Goal: Task Accomplishment & Management: Manage account settings

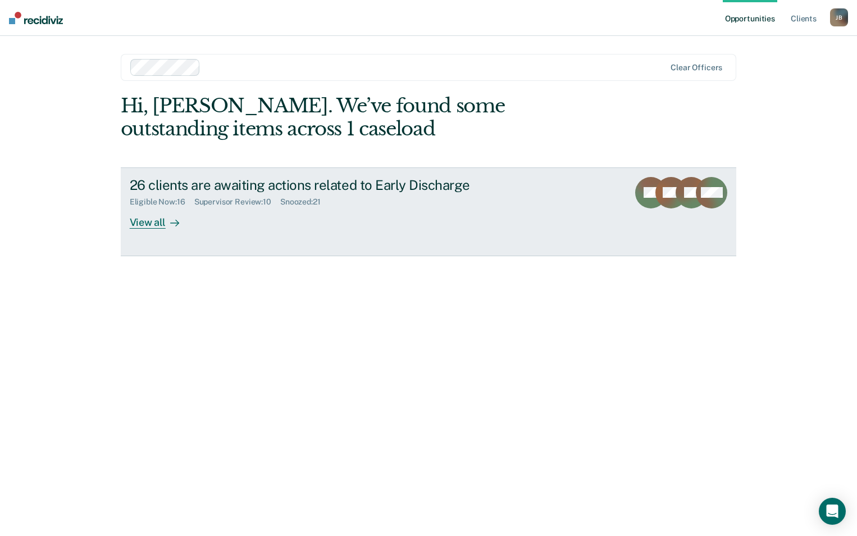
click at [153, 219] on div "View all" at bounding box center [161, 218] width 63 height 22
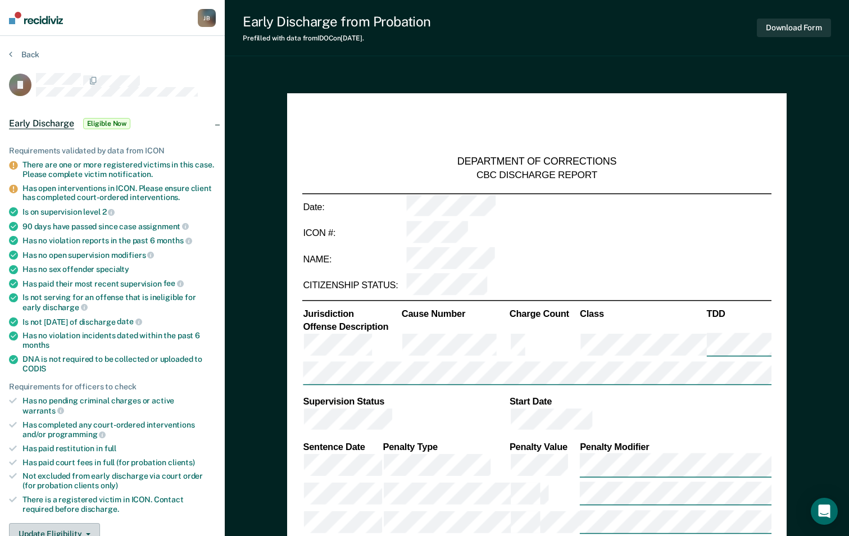
click at [77, 530] on button "Update Eligibility" at bounding box center [54, 534] width 91 height 22
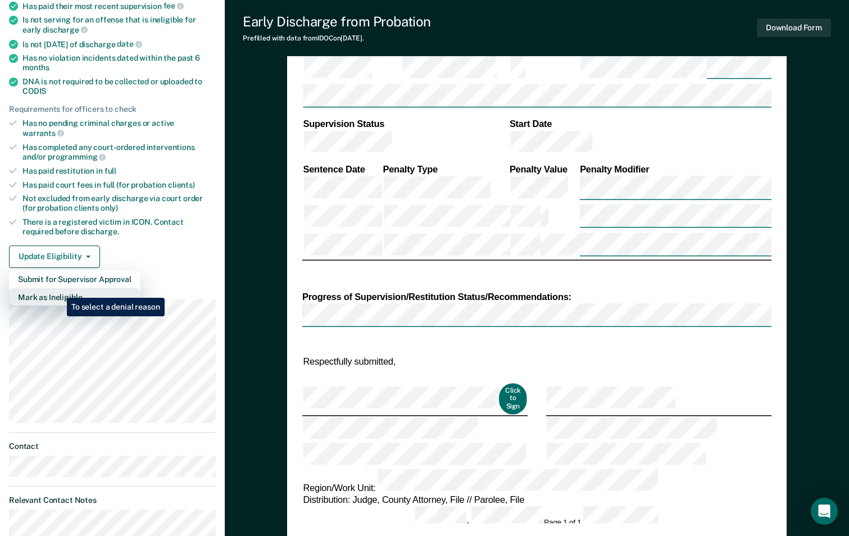
click at [58, 288] on button "Mark as Ineligible" at bounding box center [74, 297] width 131 height 18
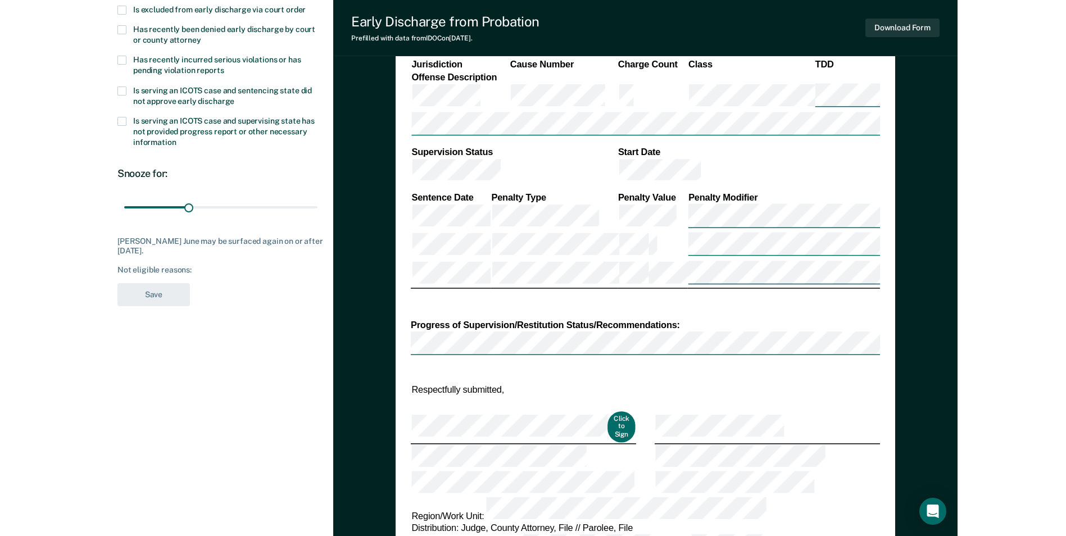
scroll to position [0, 0]
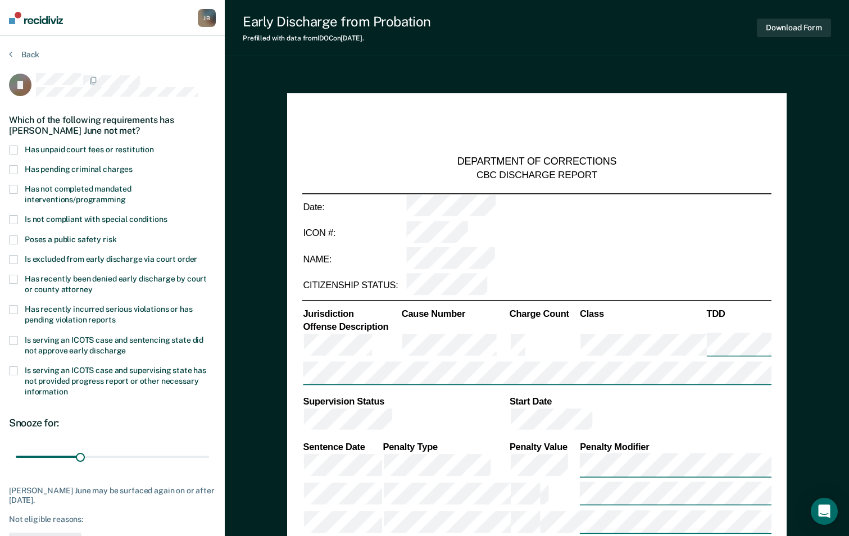
click at [15, 187] on span at bounding box center [13, 189] width 9 height 9
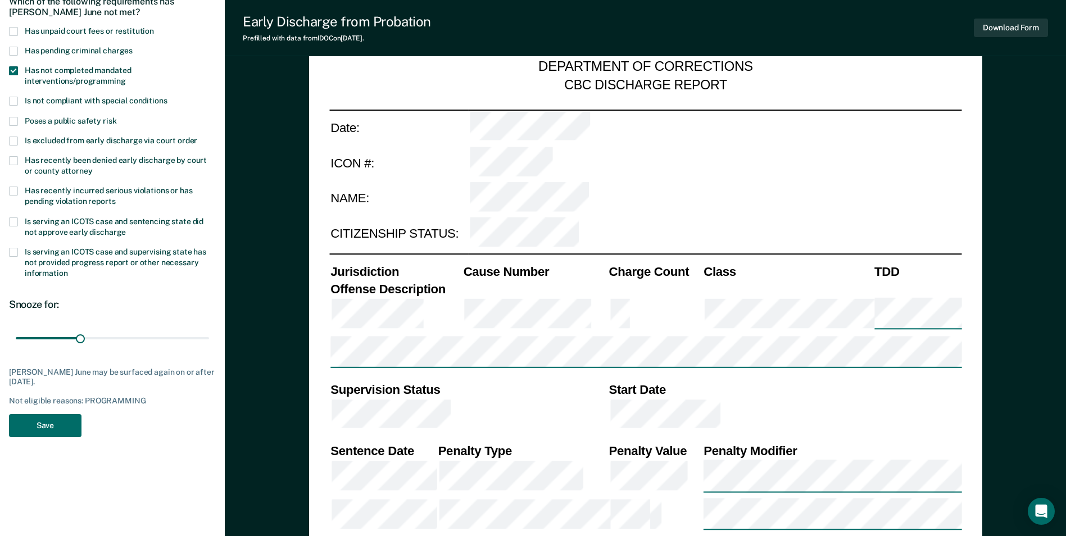
scroll to position [155, 0]
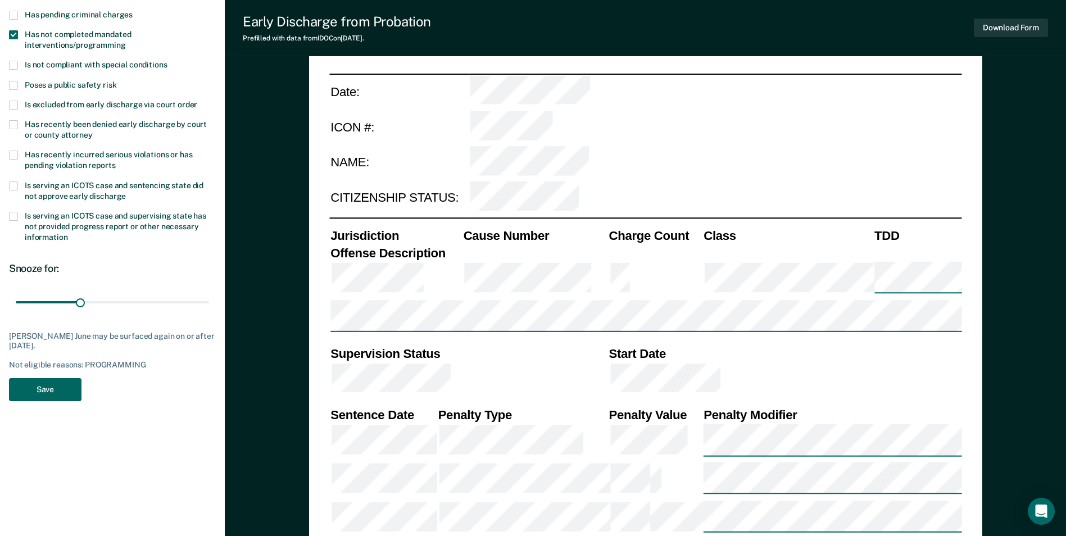
click at [61, 395] on button "Save" at bounding box center [45, 389] width 72 height 23
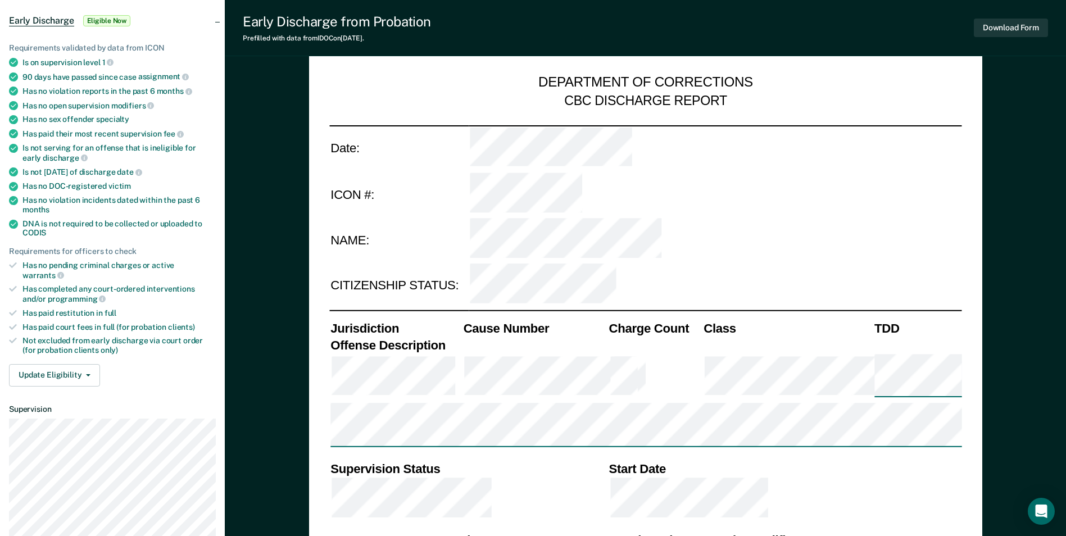
scroll to position [116, 0]
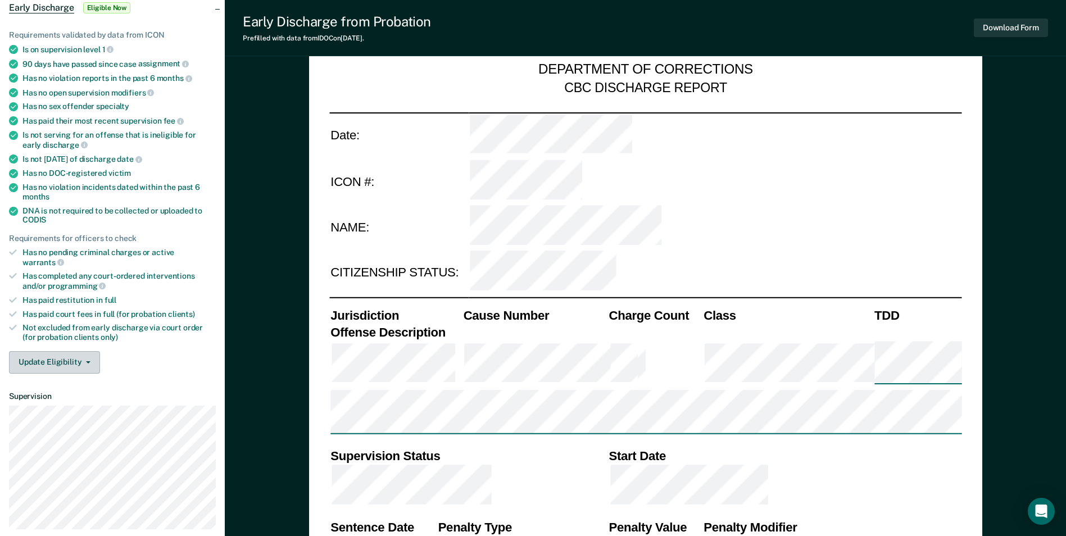
click at [81, 351] on button "Update Eligibility" at bounding box center [54, 362] width 91 height 22
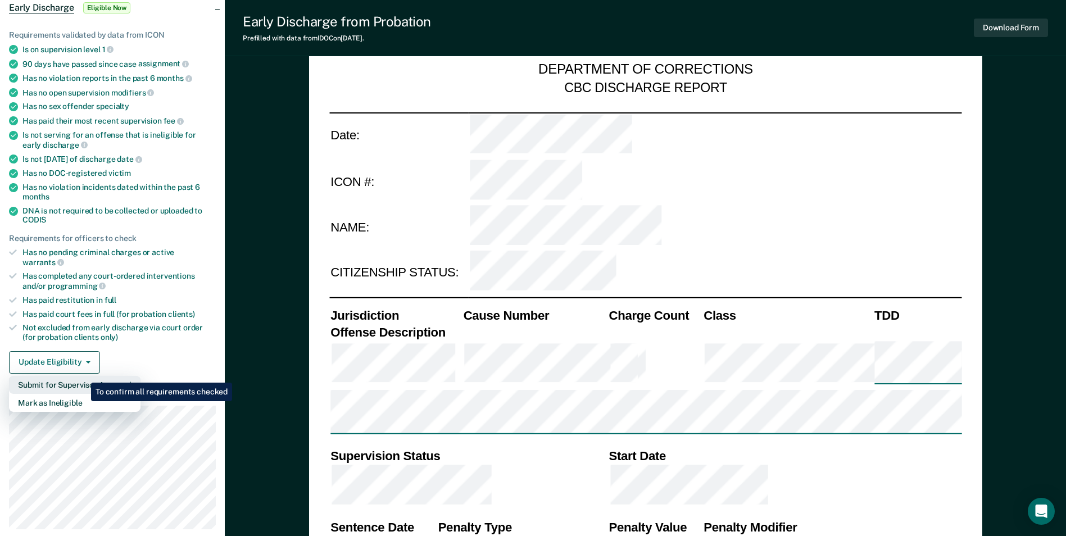
click at [83, 376] on button "Submit for Supervisor Approval" at bounding box center [74, 385] width 131 height 18
type textarea "x"
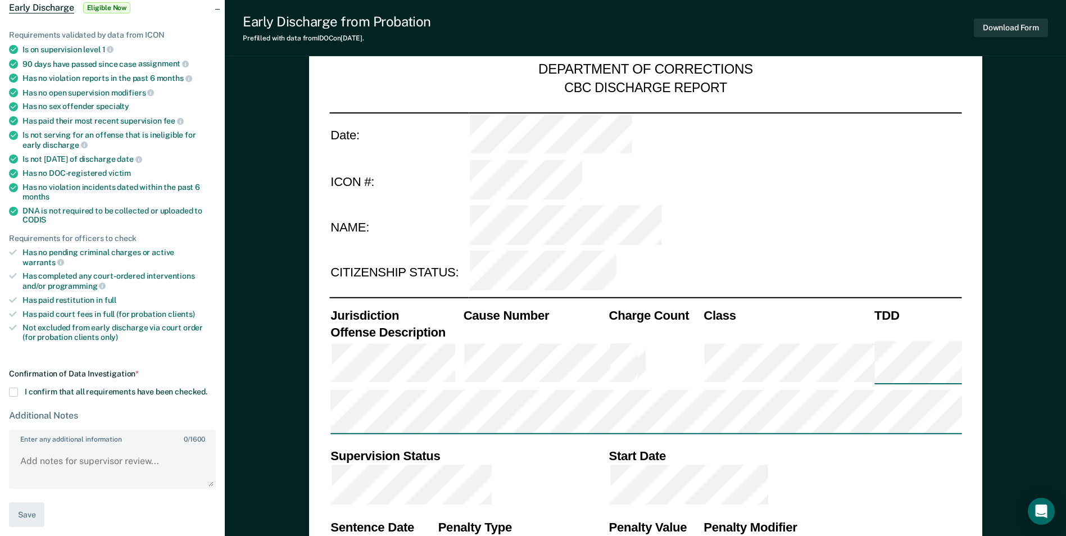
click at [11, 388] on span at bounding box center [13, 392] width 9 height 9
click at [207, 388] on input "I confirm that all requirements have been checked." at bounding box center [207, 388] width 0 height 0
click at [105, 452] on textarea "Enter any additional information 0 / 1600" at bounding box center [112, 467] width 205 height 42
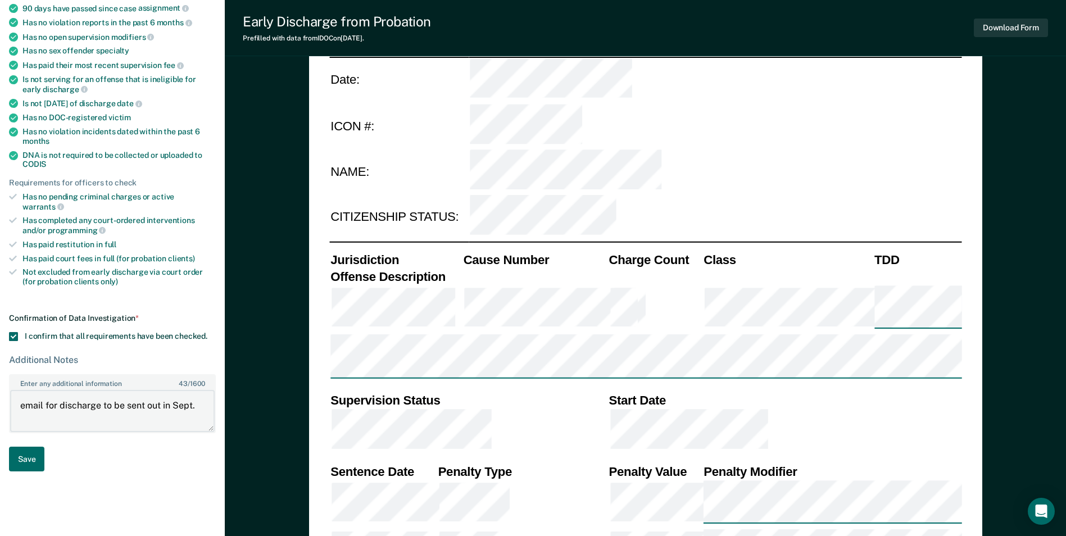
scroll to position [172, 0]
type textarea "email for discharge to be sent out in Sept."
click at [35, 449] on button "Save" at bounding box center [26, 458] width 35 height 25
type textarea "x"
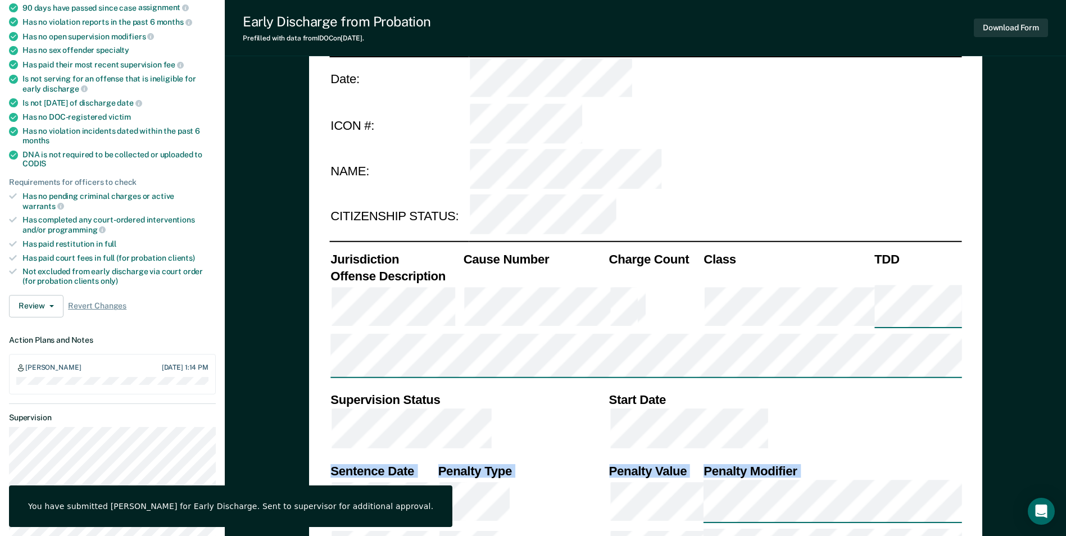
drag, startPoint x: 1064, startPoint y: 173, endPoint x: 1064, endPoint y: 126, distance: 47.2
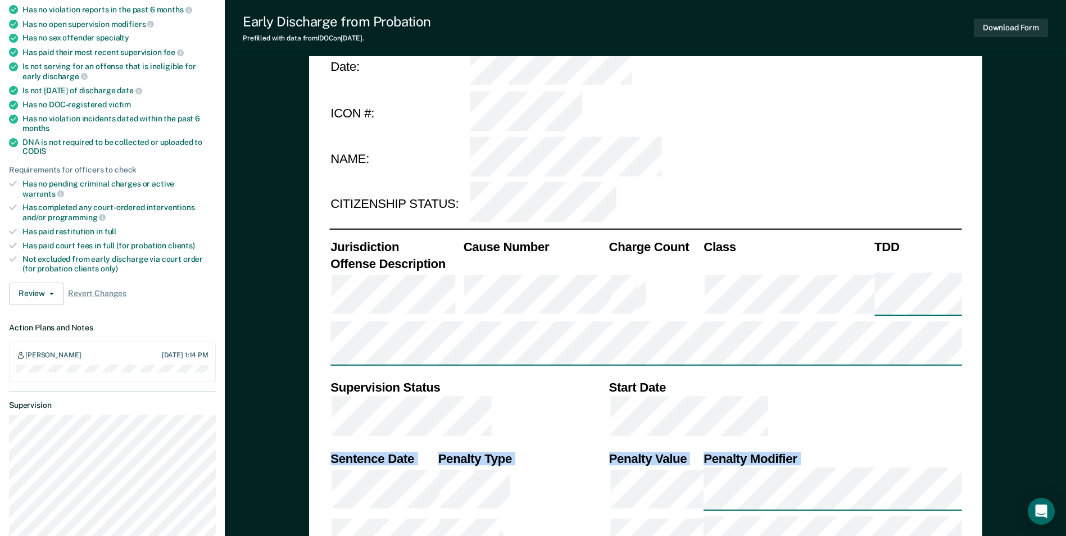
scroll to position [0, 0]
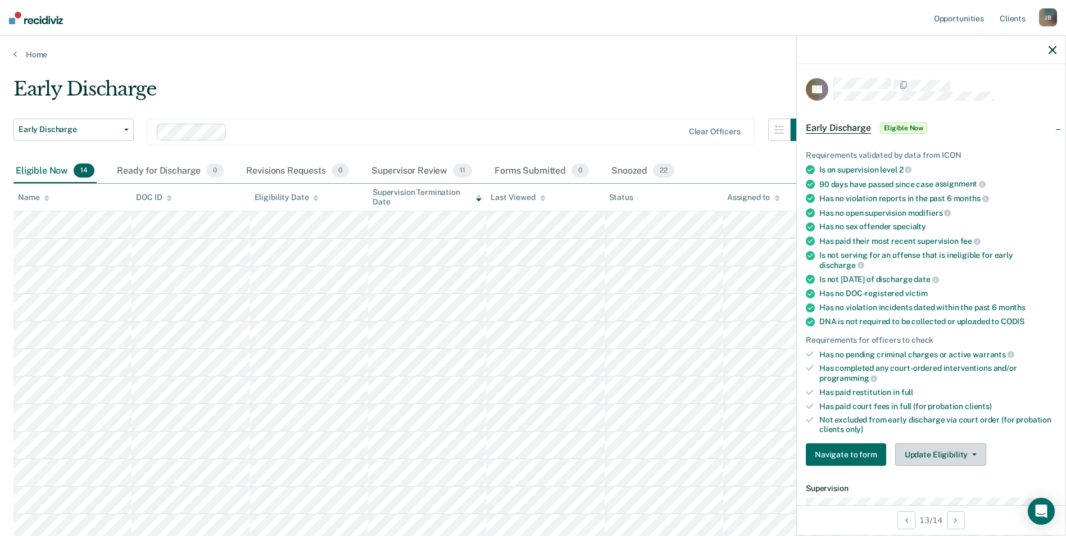
click at [857, 448] on button "Update Eligibility" at bounding box center [940, 454] width 91 height 22
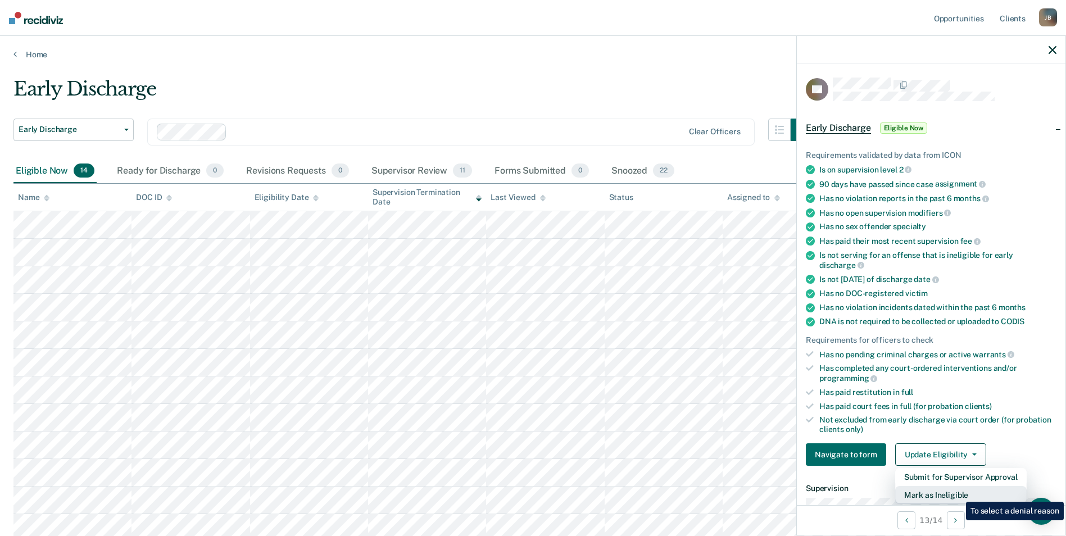
click at [857, 493] on button "Mark as Ineligible" at bounding box center [960, 495] width 131 height 18
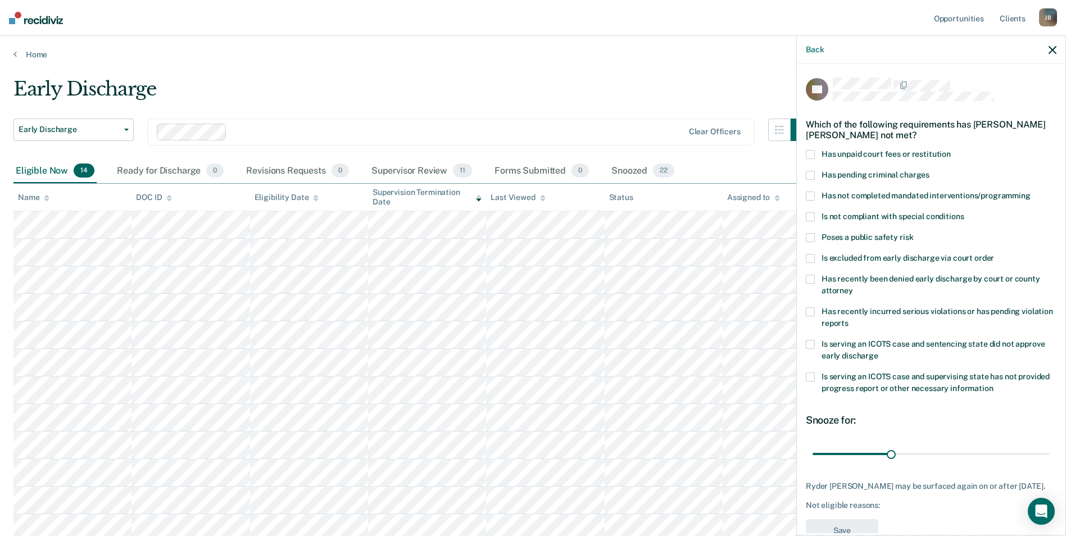
click at [816, 197] on label "Has not completed mandated interventions/programming" at bounding box center [931, 198] width 251 height 12
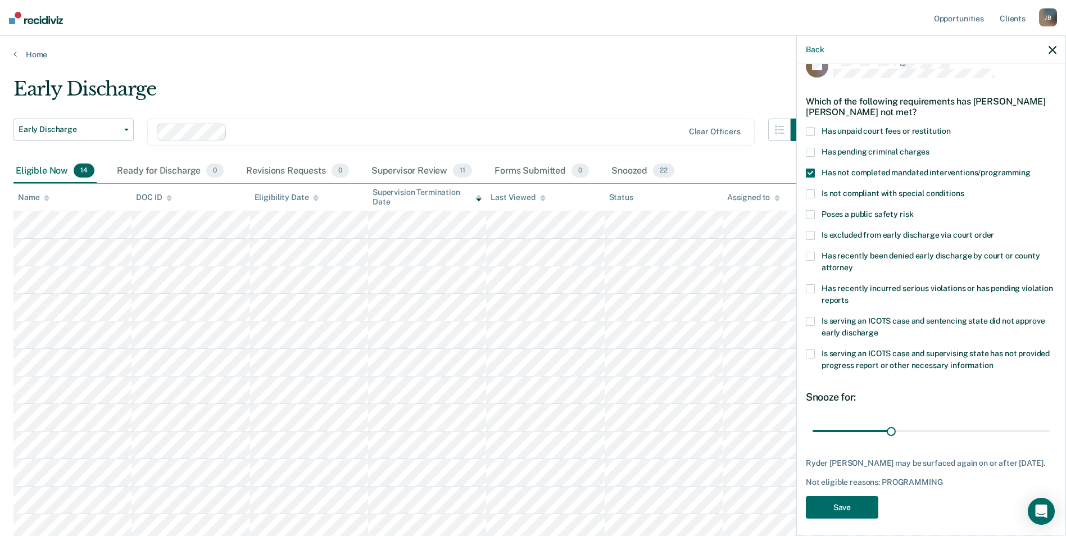
scroll to position [37, 0]
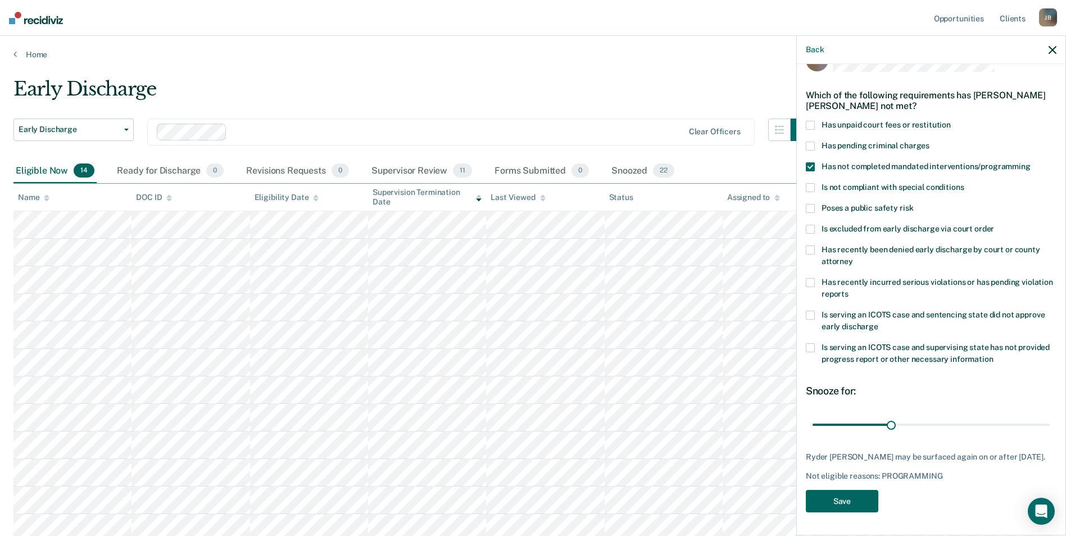
click at [854, 502] on button "Save" at bounding box center [842, 501] width 72 height 23
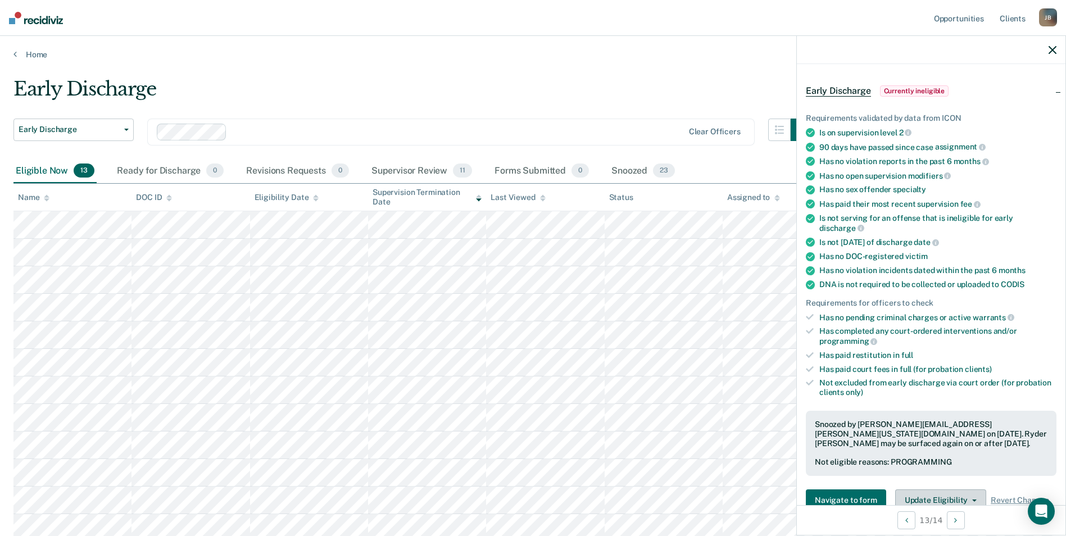
click at [857, 492] on button "Update Eligibility" at bounding box center [940, 500] width 91 height 22
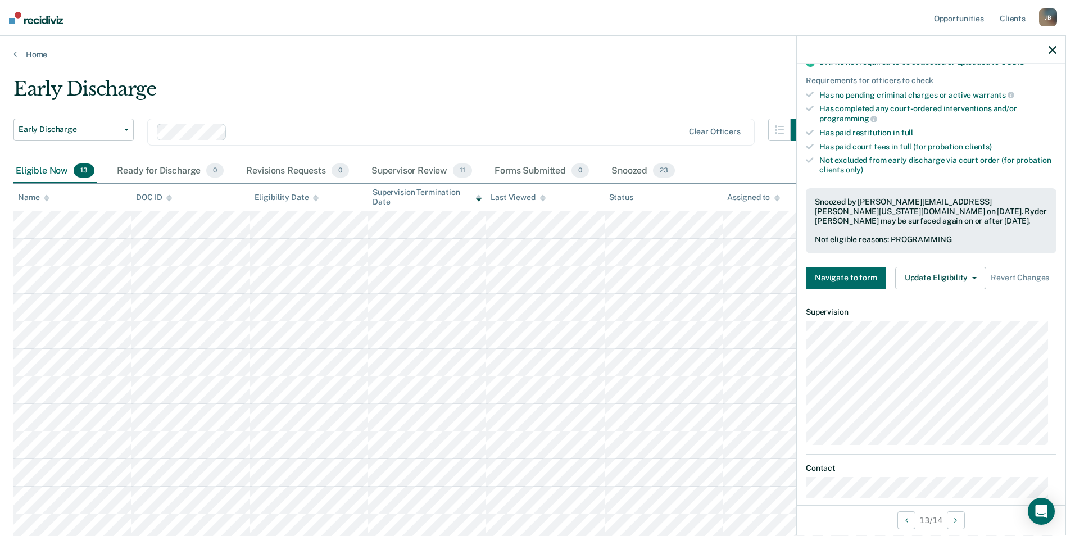
scroll to position [261, 0]
click at [857, 266] on button "Update Eligibility" at bounding box center [940, 277] width 91 height 22
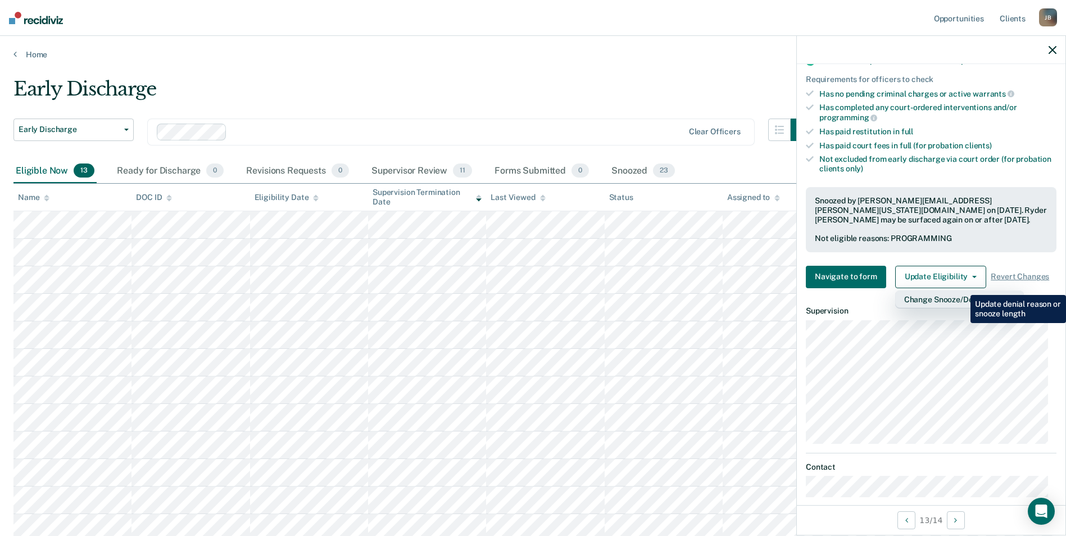
click at [857, 291] on button "Change Snooze/Denial Reason" at bounding box center [959, 300] width 129 height 18
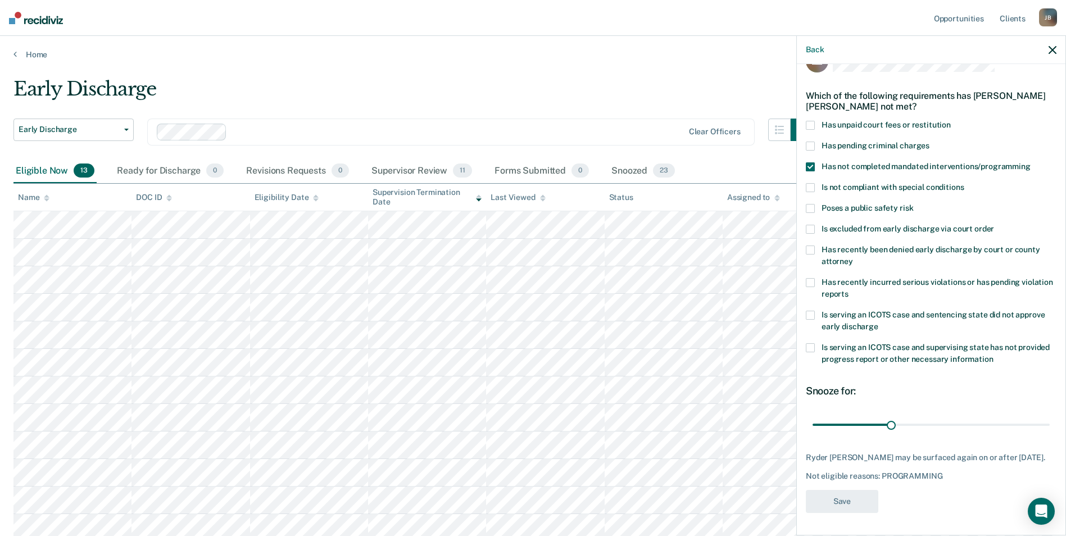
scroll to position [37, 0]
click at [857, 478] on div "Not eligible reasons: PROGRAMMING" at bounding box center [931, 476] width 251 height 10
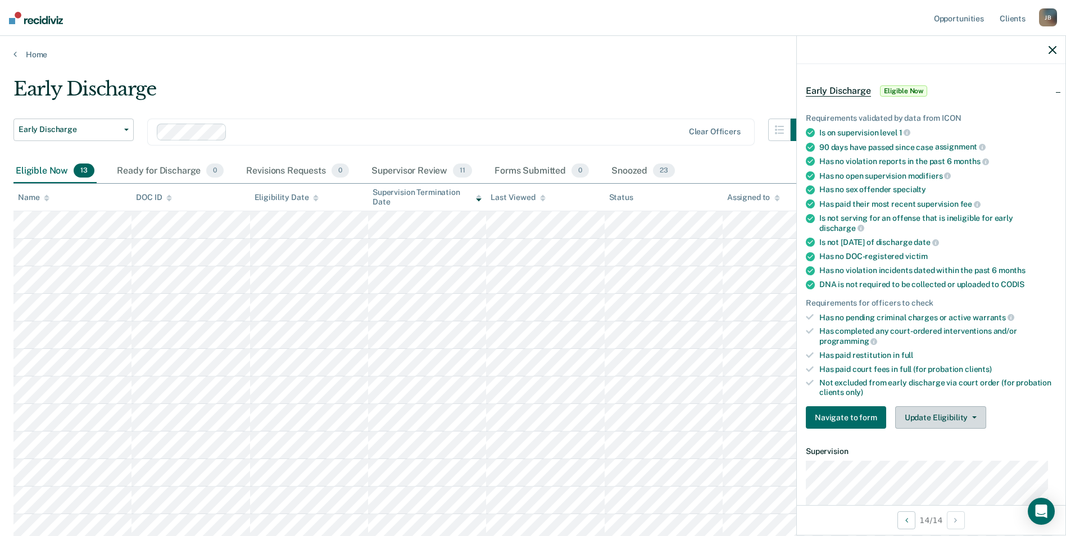
click at [857, 416] on icon "button" at bounding box center [974, 417] width 4 height 2
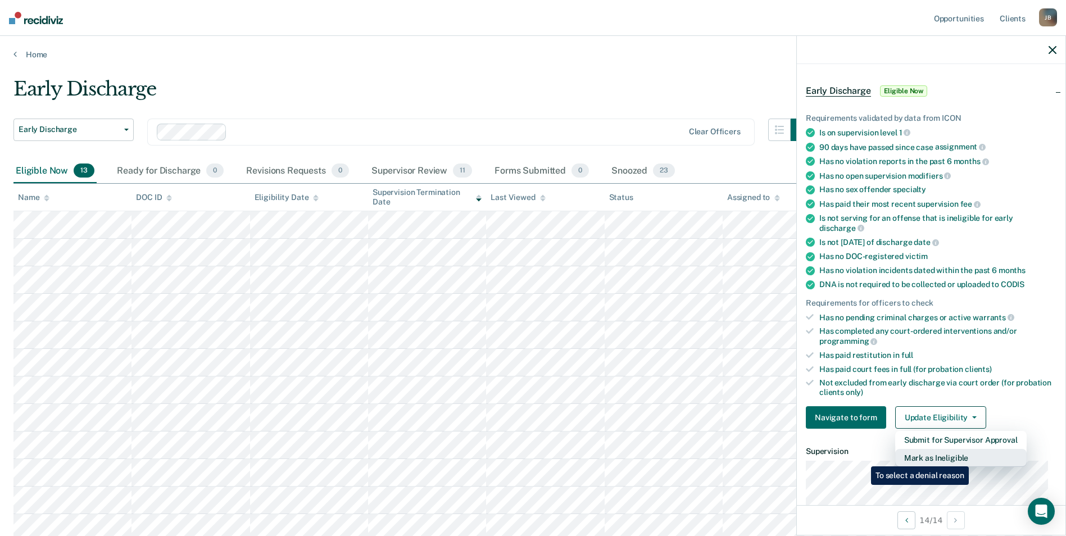
click at [857, 458] on button "Mark as Ineligible" at bounding box center [960, 458] width 131 height 18
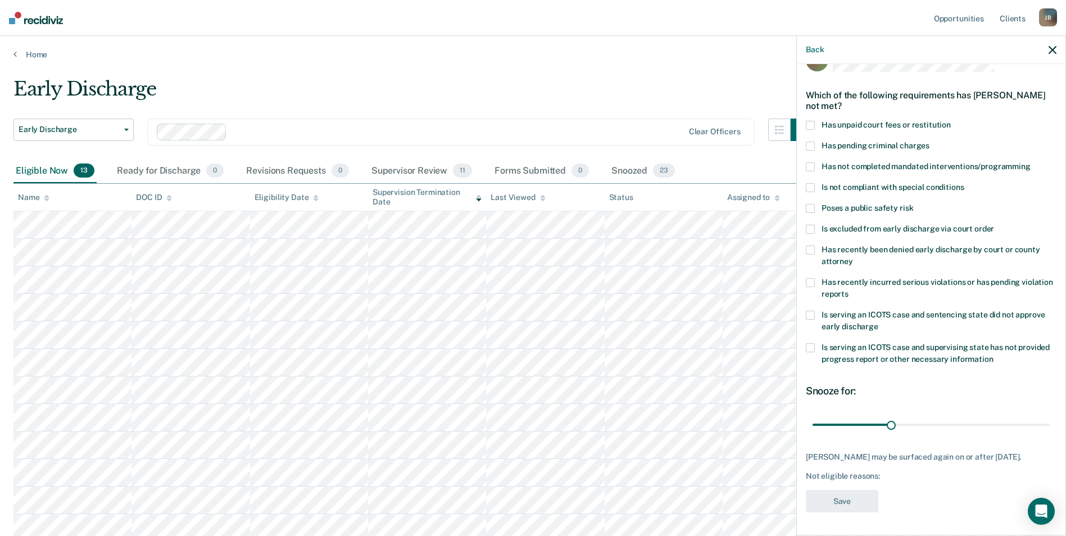
click at [805, 215] on div "JS Which of the following requirements has [PERSON_NAME] not met? Has unpaid co…" at bounding box center [931, 298] width 269 height 469
click at [820, 225] on label "Is excluded from early discharge via court order" at bounding box center [931, 231] width 251 height 12
click at [851, 492] on button "Save" at bounding box center [842, 501] width 72 height 23
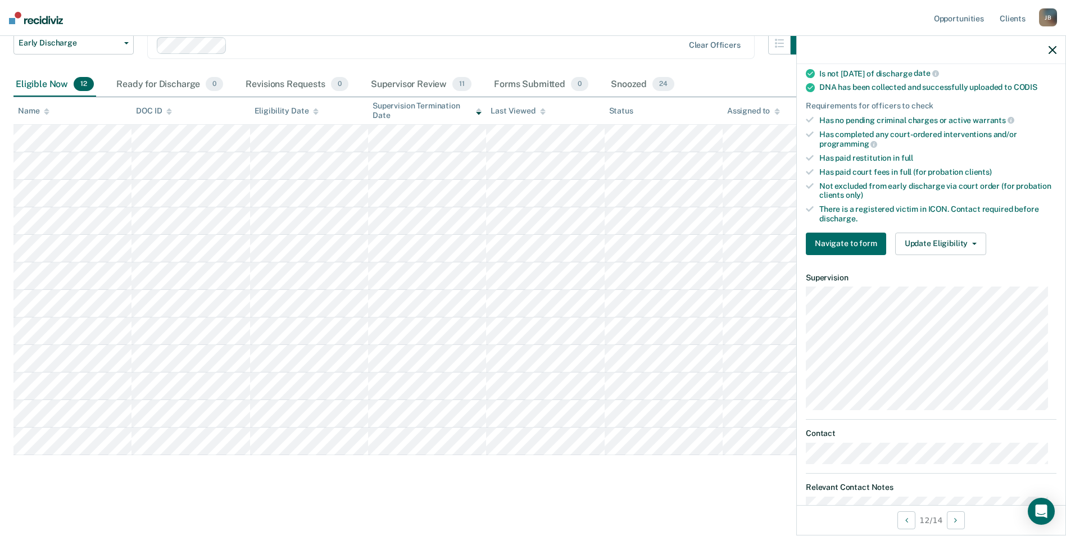
scroll to position [271, 0]
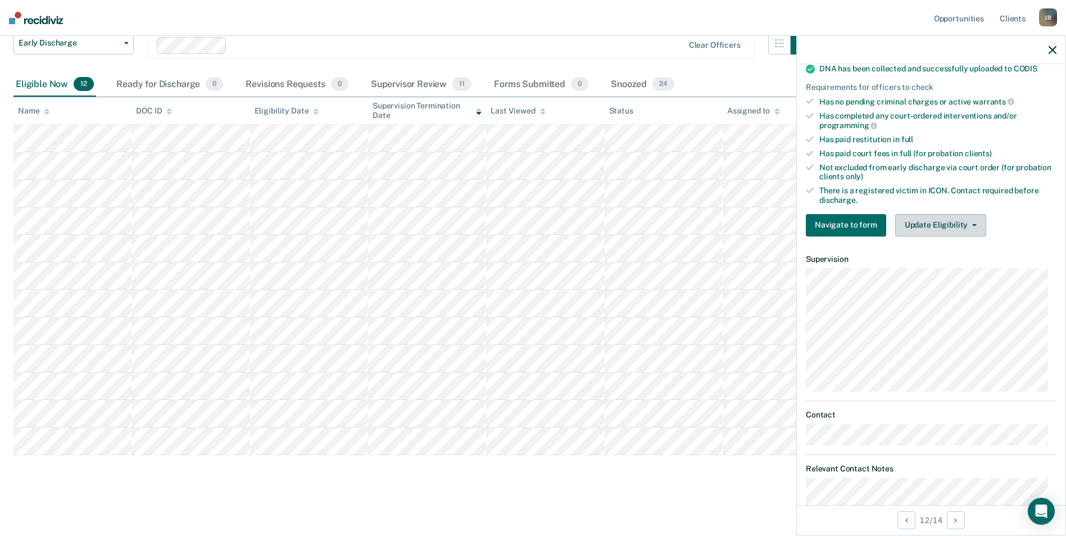
click at [857, 220] on button "Update Eligibility" at bounding box center [940, 225] width 91 height 22
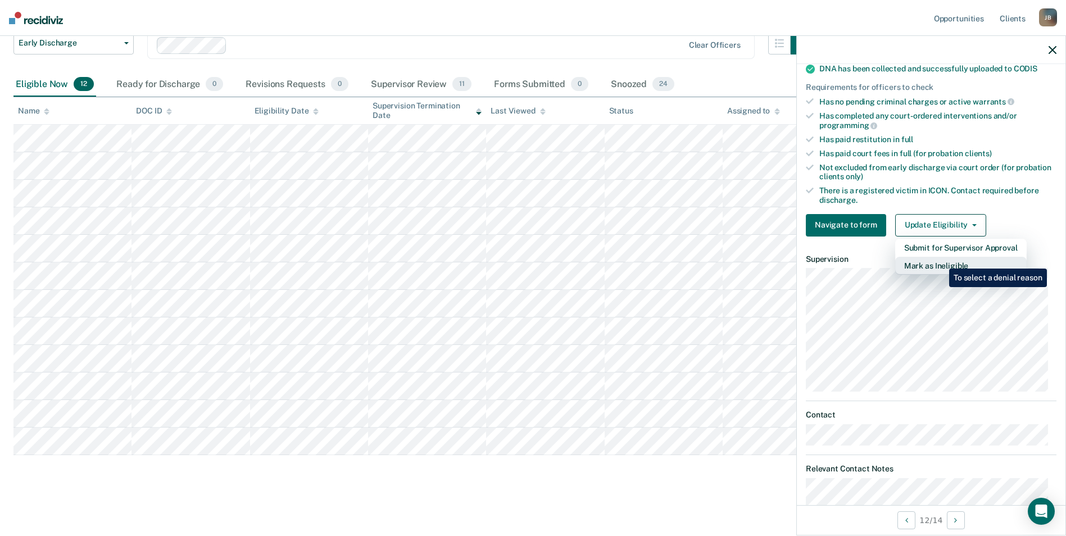
click at [857, 260] on button "Mark as Ineligible" at bounding box center [960, 266] width 131 height 18
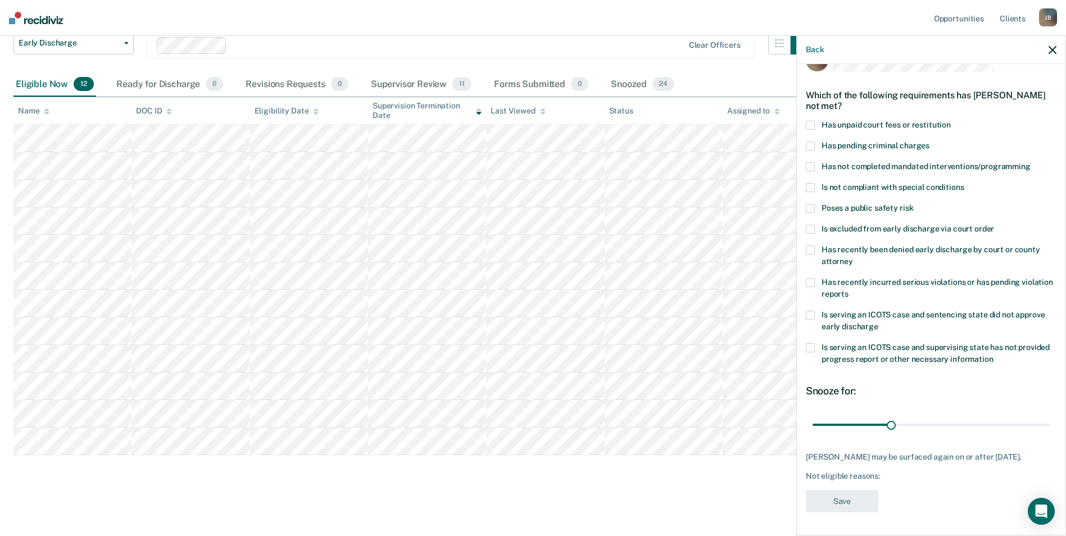
click at [809, 142] on span at bounding box center [810, 146] width 9 height 9
click at [812, 278] on span at bounding box center [810, 282] width 9 height 9
click at [838, 500] on button "Save" at bounding box center [842, 501] width 72 height 23
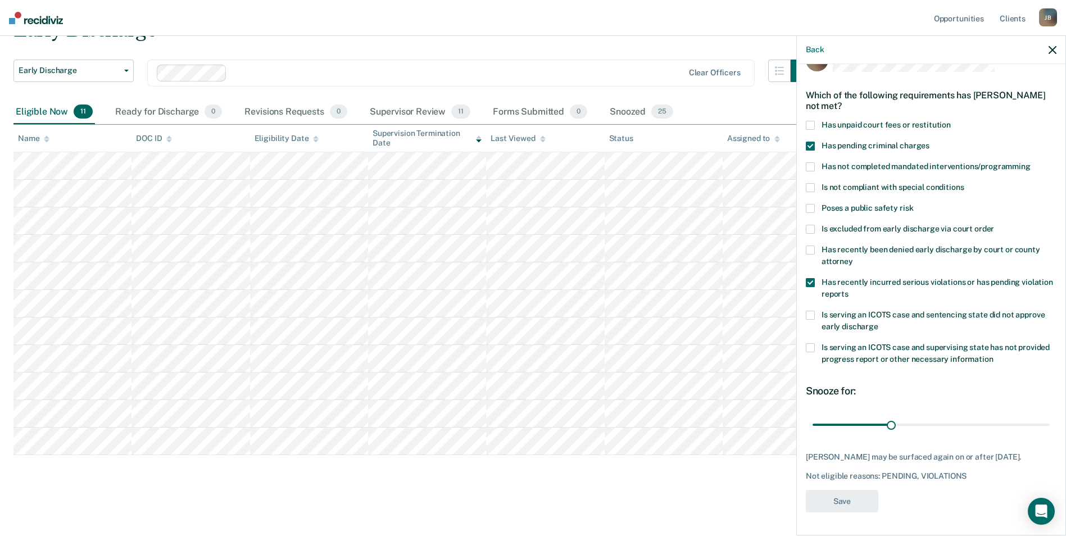
scroll to position [59, 0]
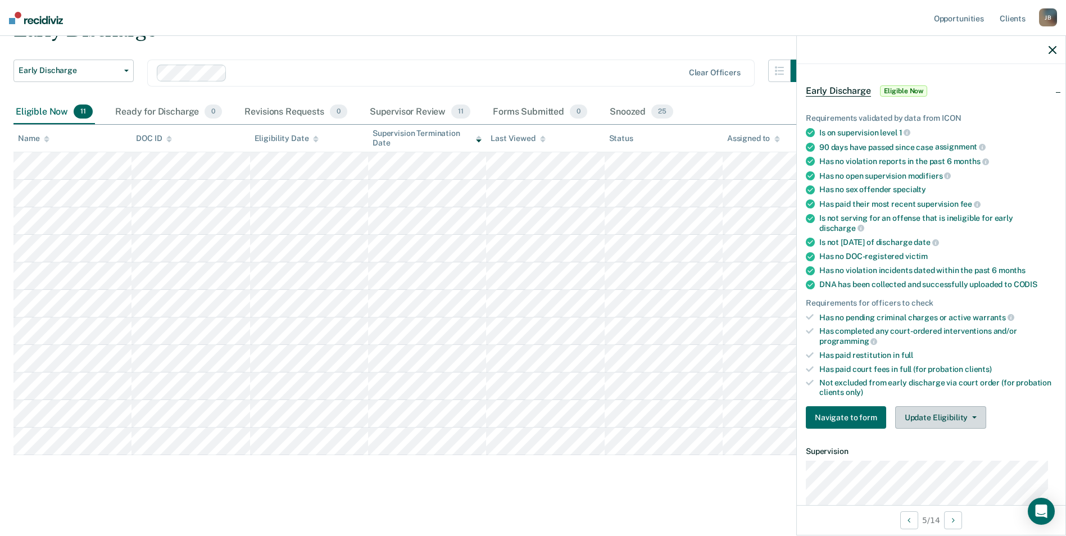
click at [857, 418] on button "Update Eligibility" at bounding box center [940, 417] width 91 height 22
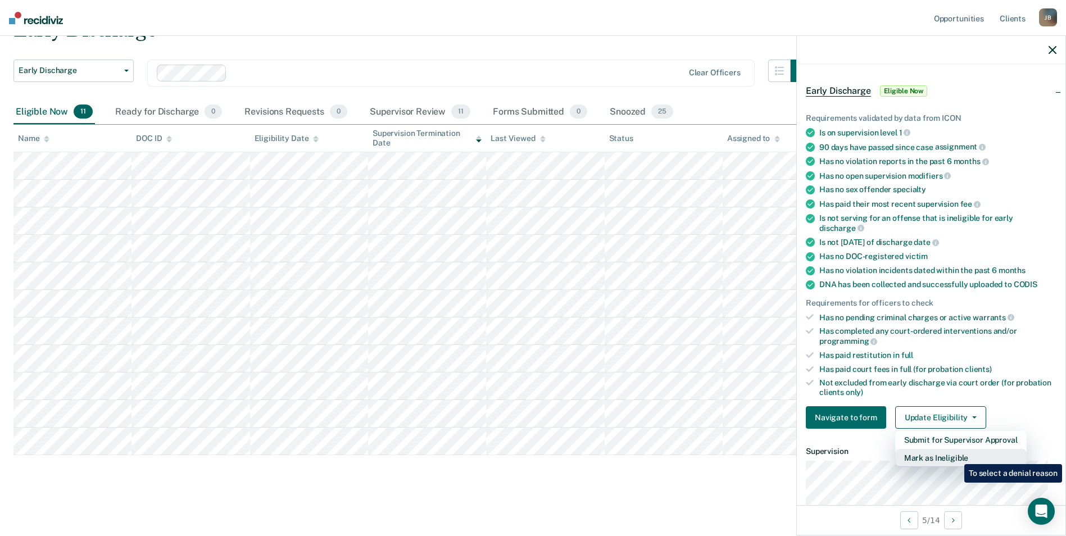
click at [857, 456] on button "Mark as Ineligible" at bounding box center [960, 458] width 131 height 18
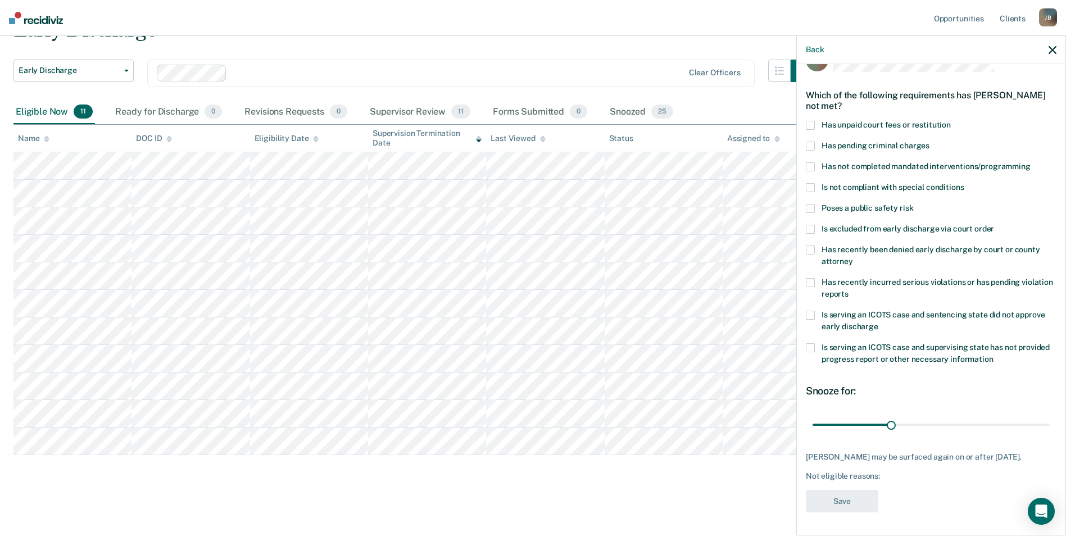
click at [818, 121] on label "Has unpaid court fees or restitution" at bounding box center [931, 127] width 251 height 12
click at [844, 499] on button "Save" at bounding box center [842, 501] width 72 height 23
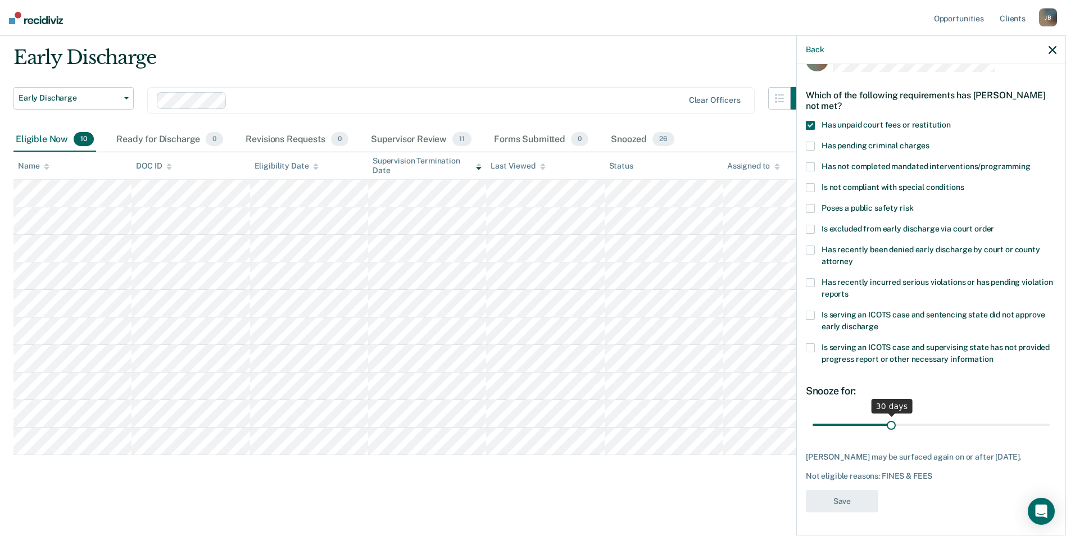
scroll to position [31, 0]
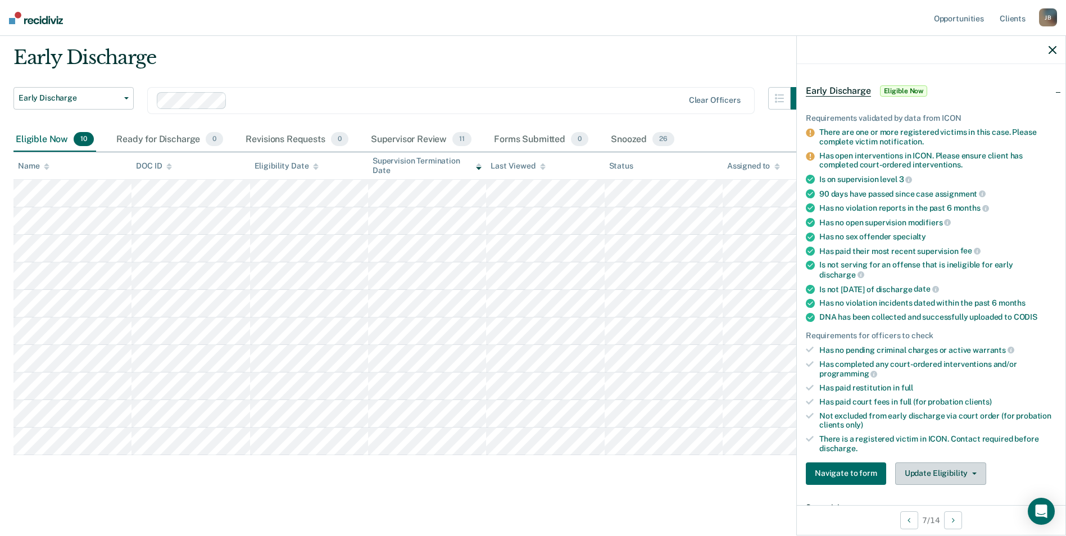
click at [857, 479] on button "Update Eligibility" at bounding box center [940, 473] width 91 height 22
click at [857, 89] on span "Eligible Now" at bounding box center [904, 90] width 48 height 11
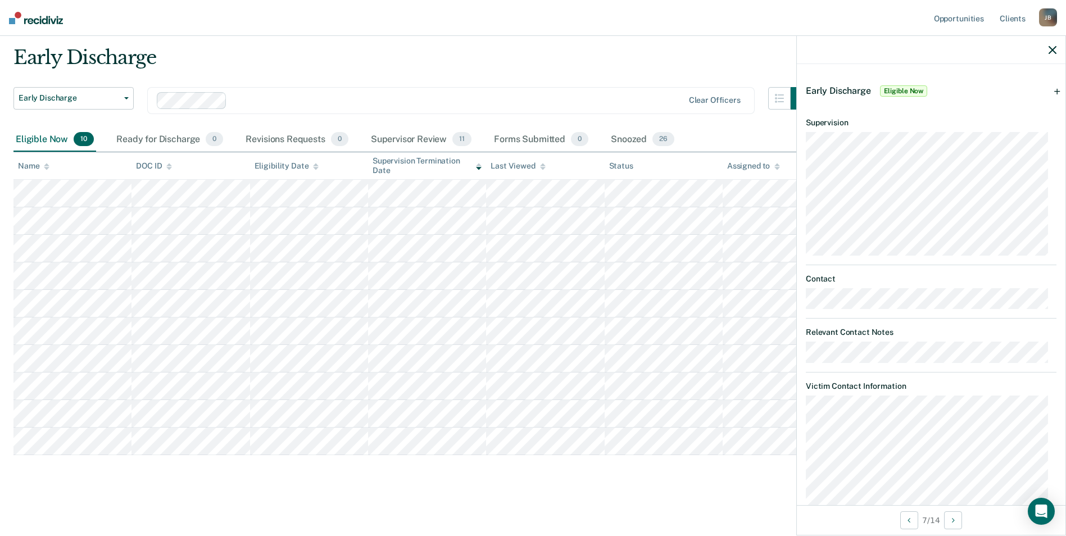
click at [857, 89] on span "Eligible Now" at bounding box center [904, 90] width 48 height 11
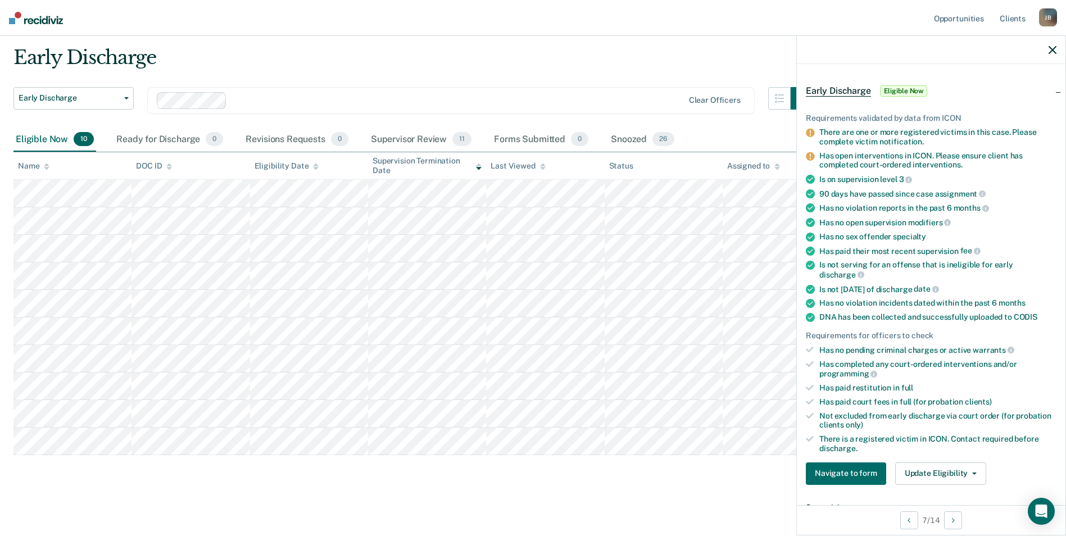
click at [857, 89] on span "Eligible Now" at bounding box center [904, 90] width 48 height 11
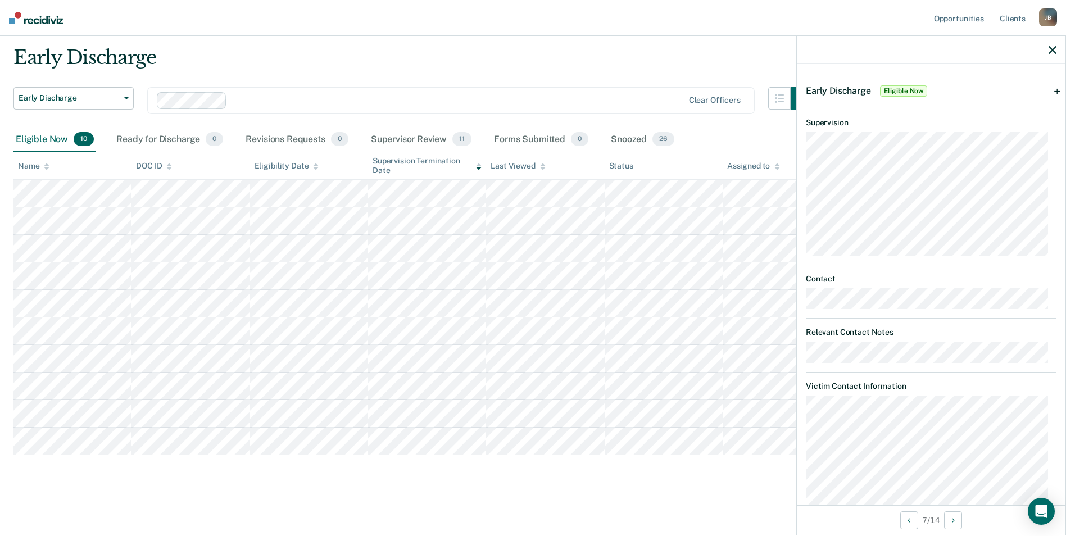
click at [857, 89] on span "Eligible Now" at bounding box center [904, 90] width 48 height 11
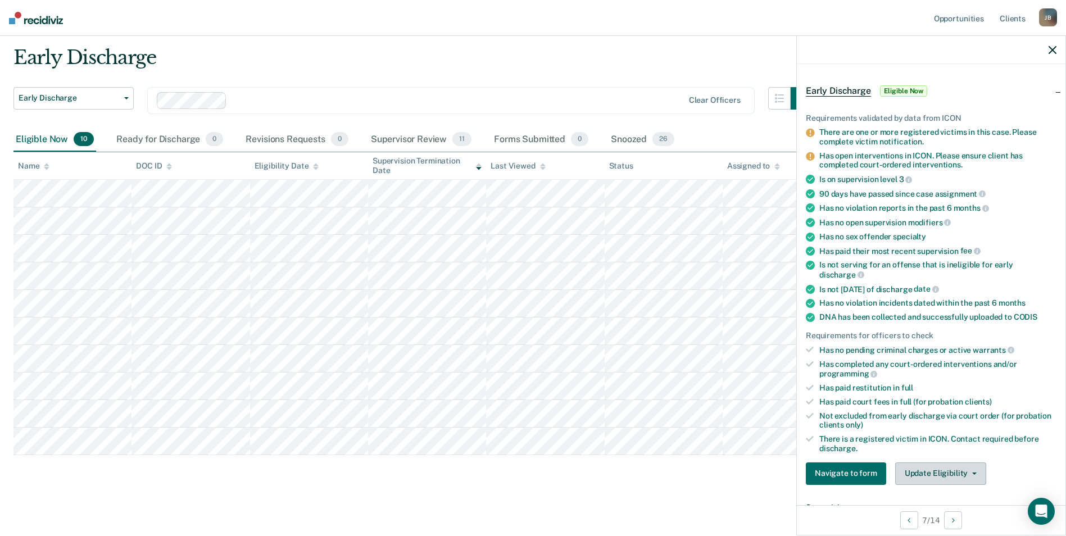
click at [857, 471] on button "Update Eligibility" at bounding box center [940, 473] width 91 height 22
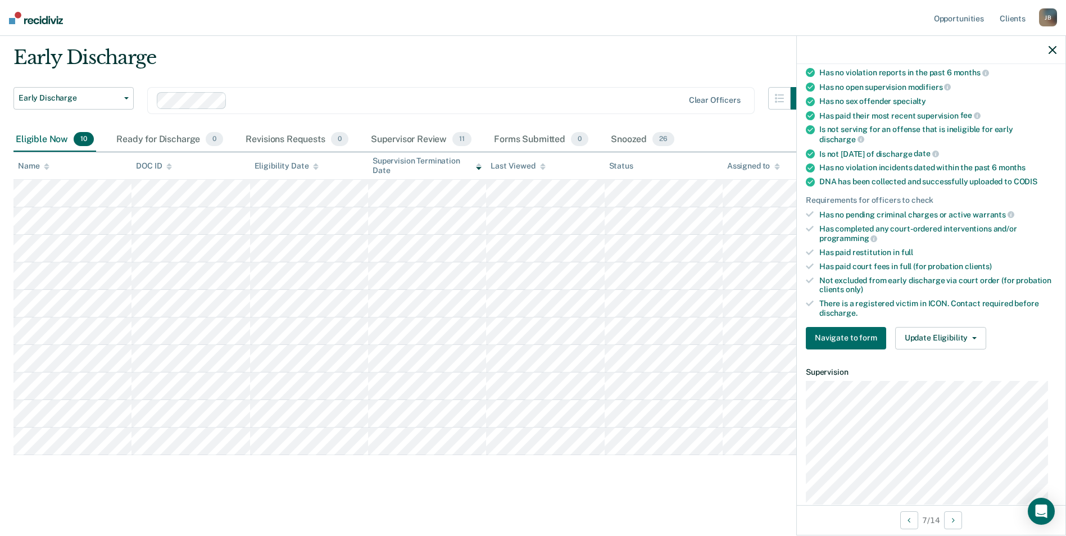
scroll to position [183, 0]
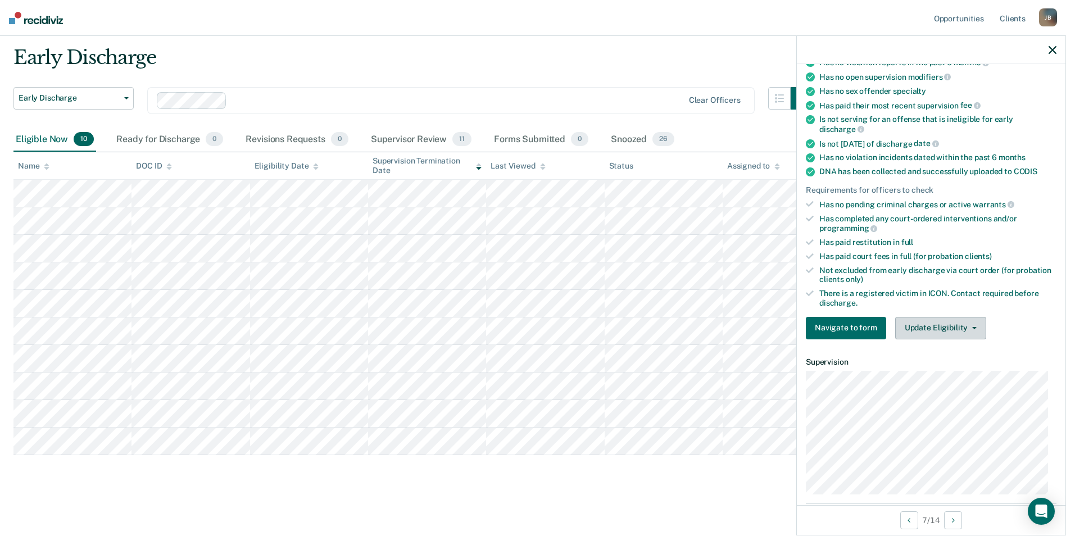
click at [857, 328] on icon "button" at bounding box center [974, 328] width 4 height 2
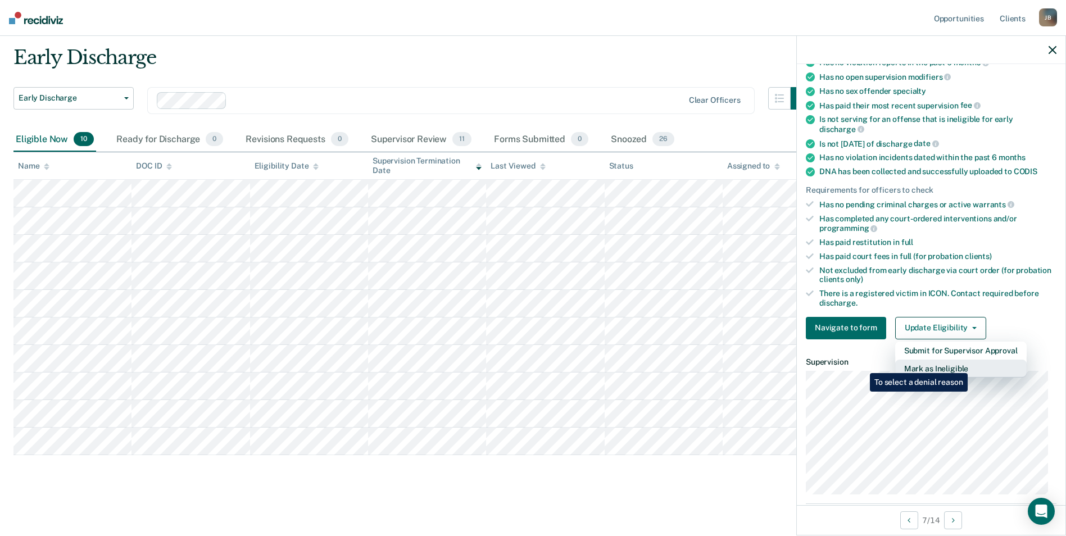
click at [857, 365] on button "Mark as Ineligible" at bounding box center [960, 369] width 131 height 18
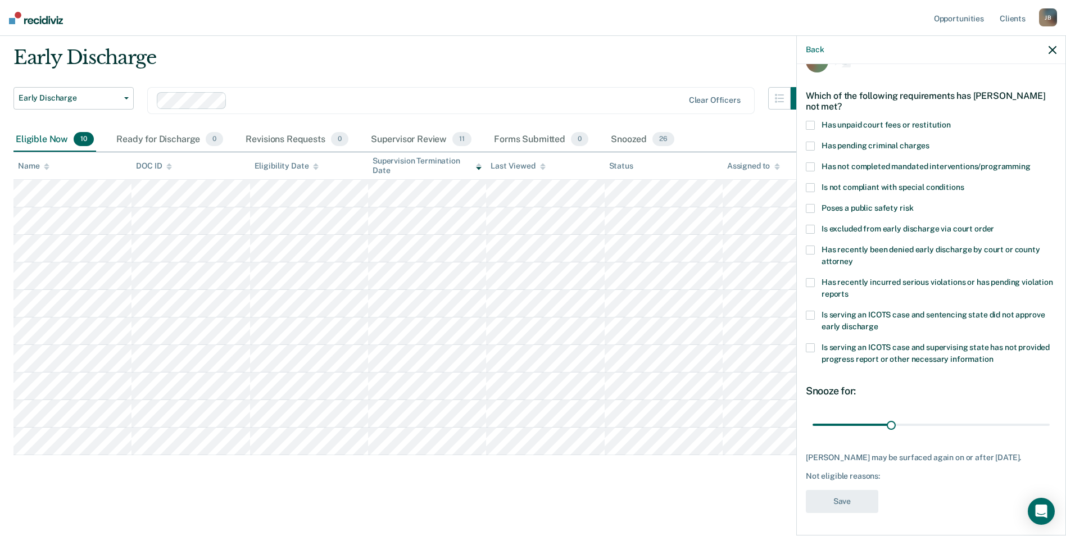
scroll to position [37, 0]
click at [813, 121] on span at bounding box center [810, 125] width 9 height 9
click at [851, 502] on button "Save" at bounding box center [842, 501] width 72 height 23
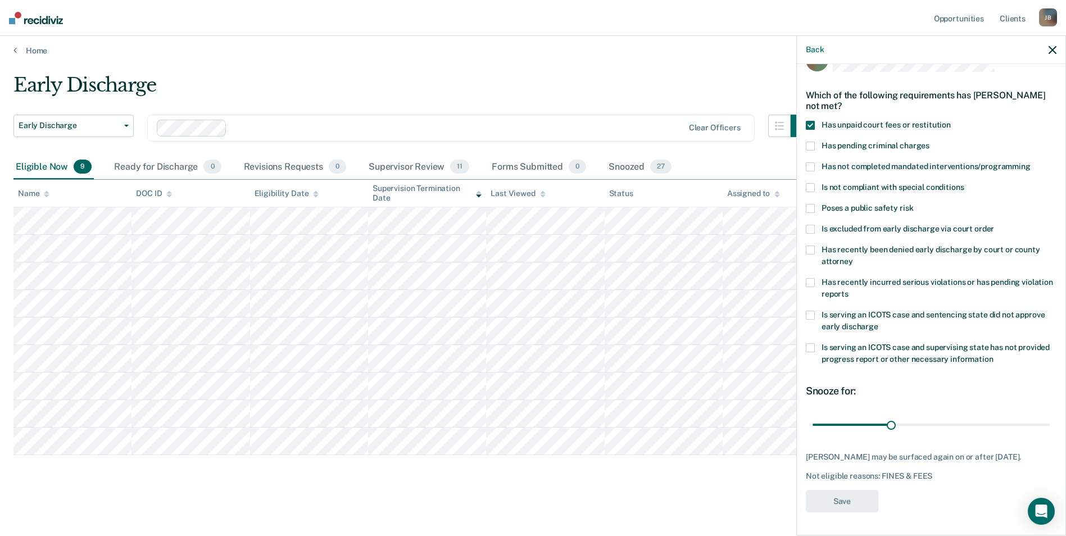
scroll to position [4, 0]
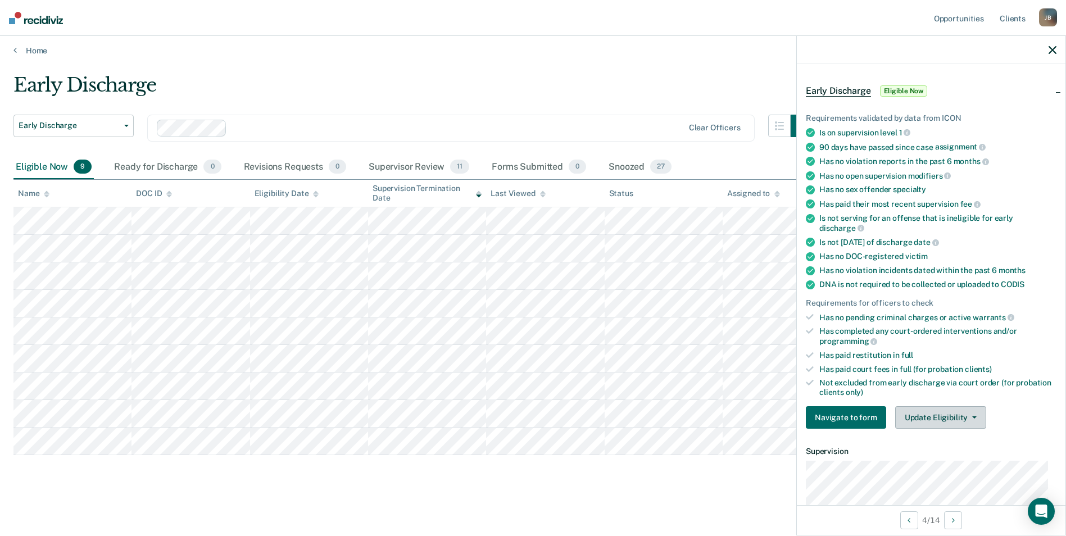
click at [857, 419] on button "Update Eligibility" at bounding box center [940, 417] width 91 height 22
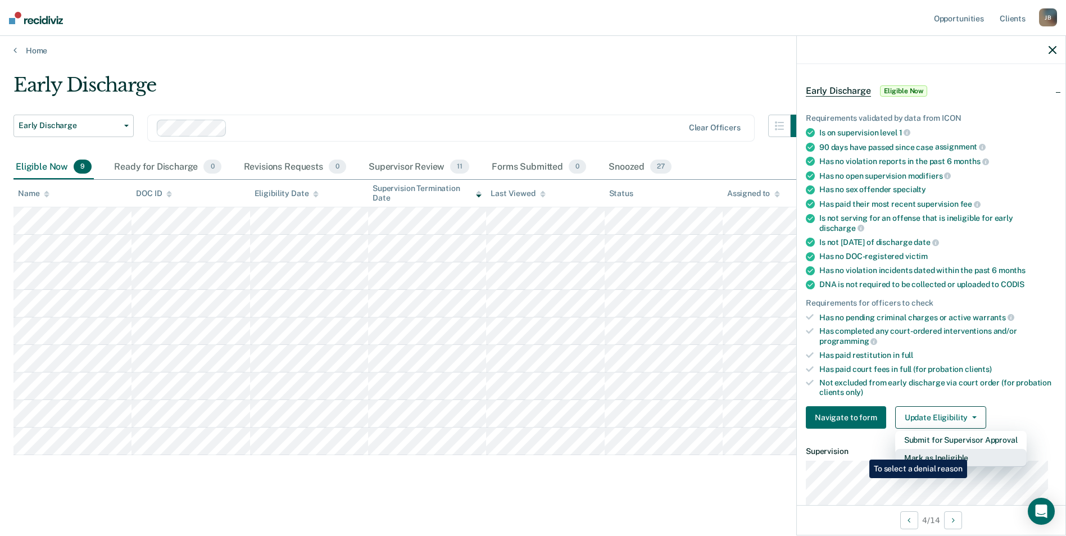
click at [857, 451] on button "Mark as Ineligible" at bounding box center [960, 458] width 131 height 18
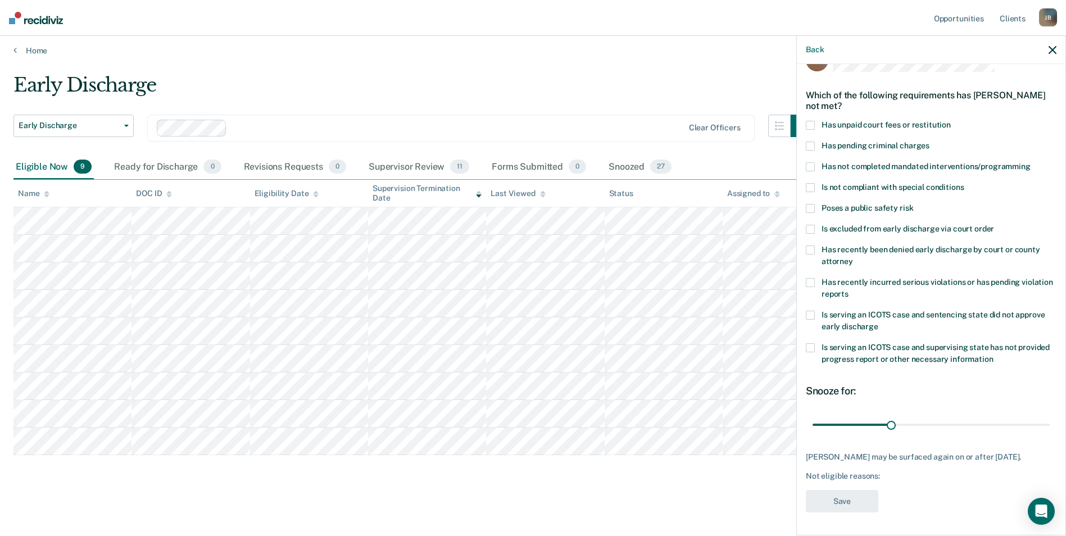
click at [810, 162] on span at bounding box center [810, 166] width 9 height 9
click at [819, 503] on button "Save" at bounding box center [842, 501] width 72 height 23
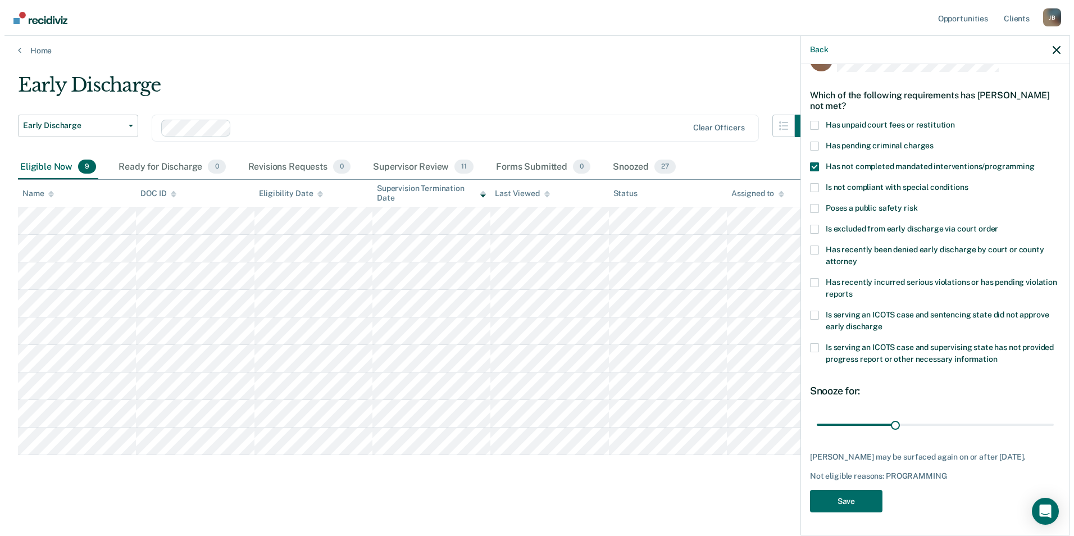
scroll to position [0, 0]
